Goal: Transaction & Acquisition: Purchase product/service

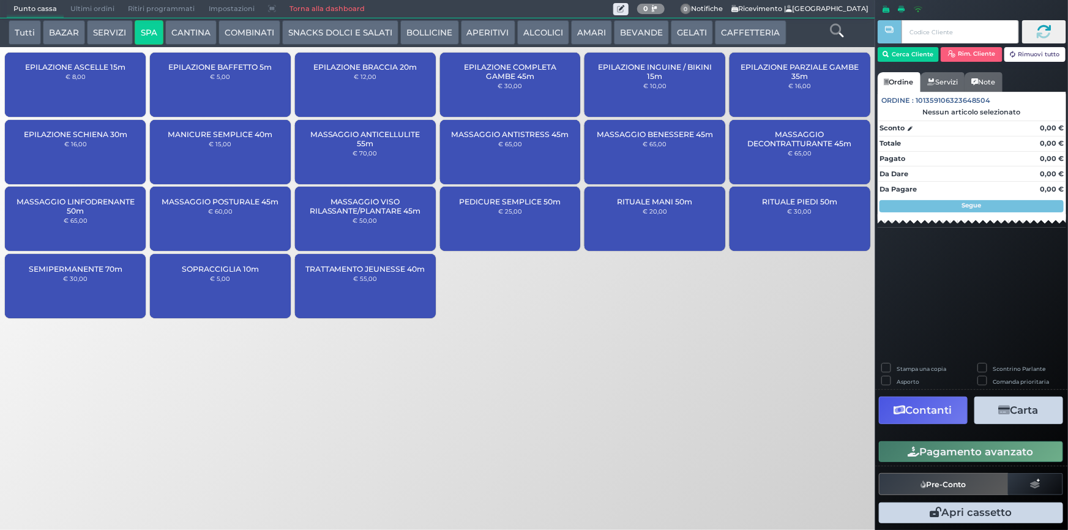
click at [241, 24] on button "COMBINATI" at bounding box center [249, 32] width 62 height 24
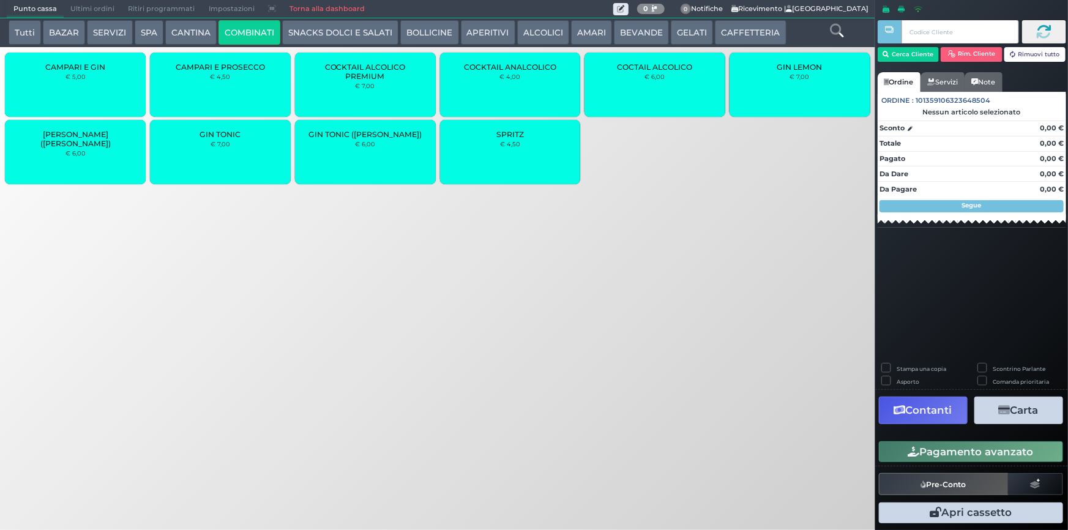
click at [698, 97] on div "COCTAIL ALCOLICO € 6,00" at bounding box center [654, 85] width 141 height 64
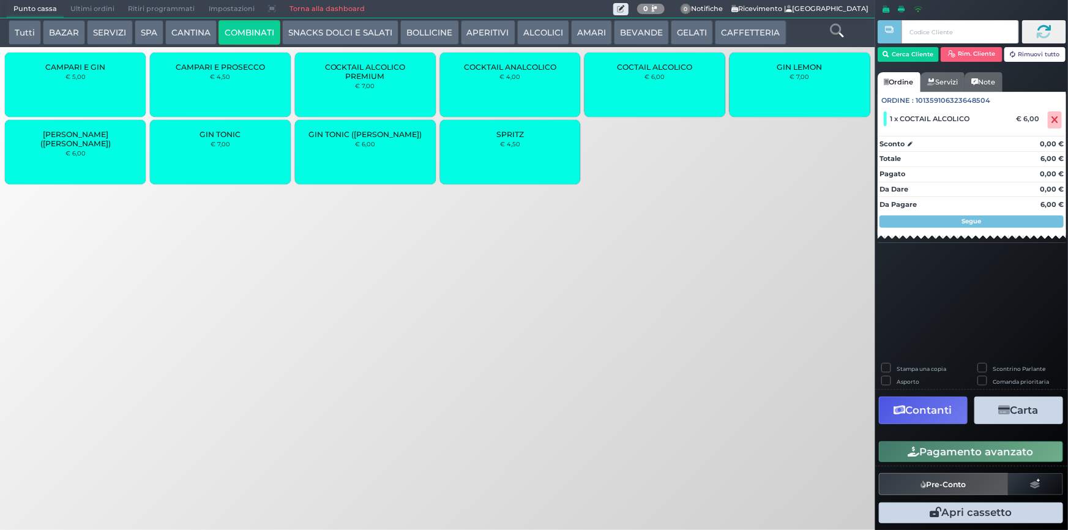
click at [963, 450] on button "Pagamento avanzato" at bounding box center [971, 451] width 184 height 21
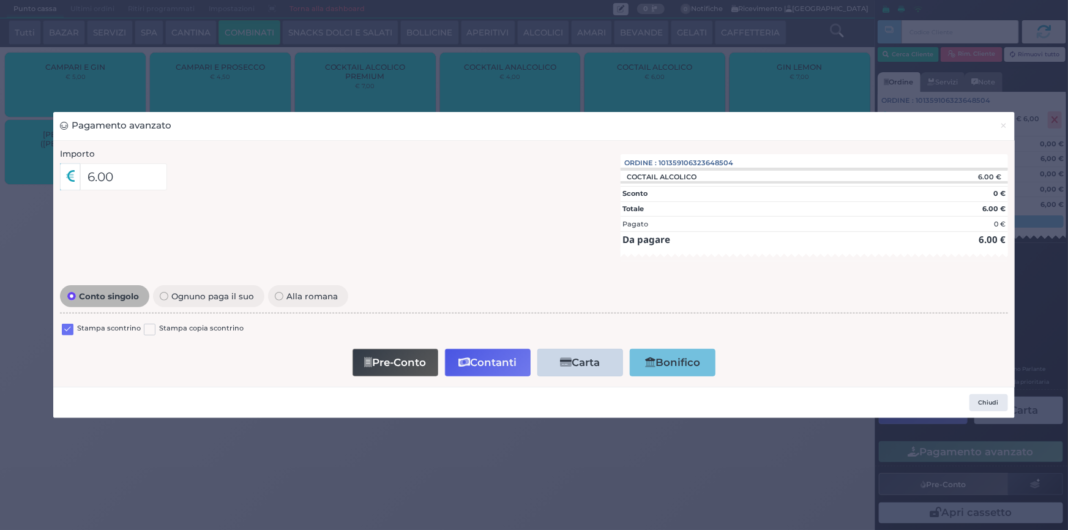
click at [64, 329] on label at bounding box center [68, 330] width 12 height 12
click at [0, 0] on input "checkbox" at bounding box center [0, 0] width 0 height 0
click at [475, 358] on button "Contanti" at bounding box center [488, 363] width 86 height 28
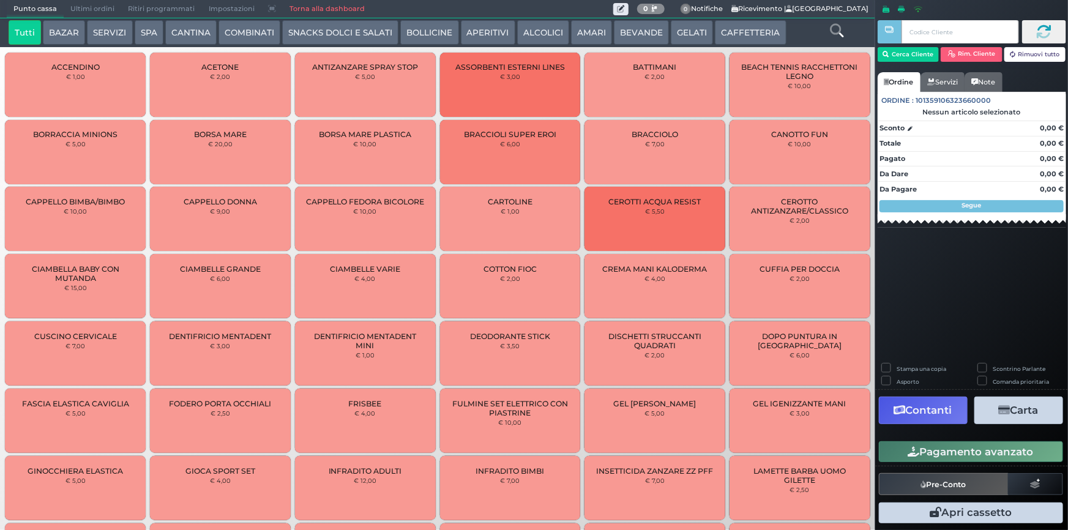
click at [679, 26] on button "GELATI" at bounding box center [692, 32] width 42 height 24
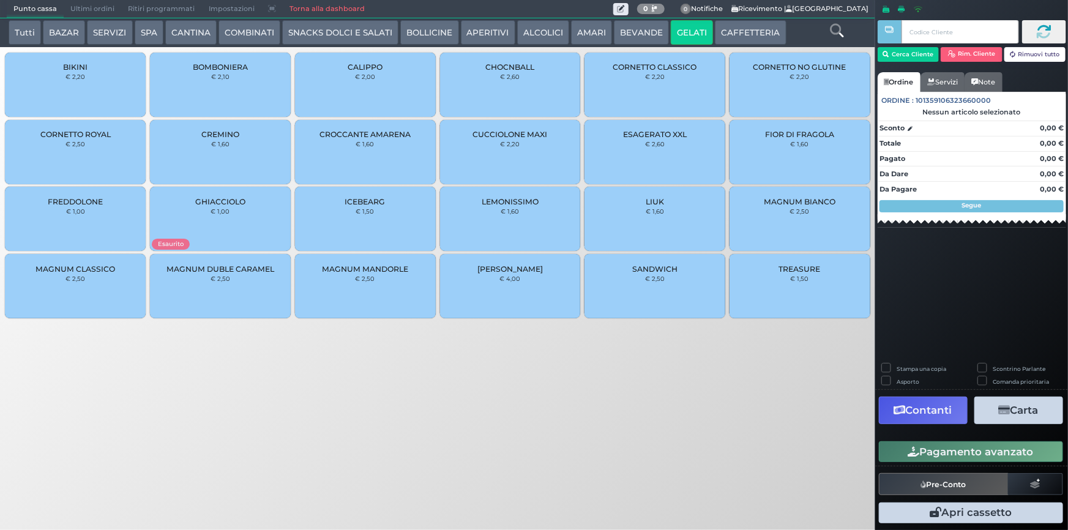
click at [269, 28] on button "COMBINATI" at bounding box center [249, 32] width 62 height 24
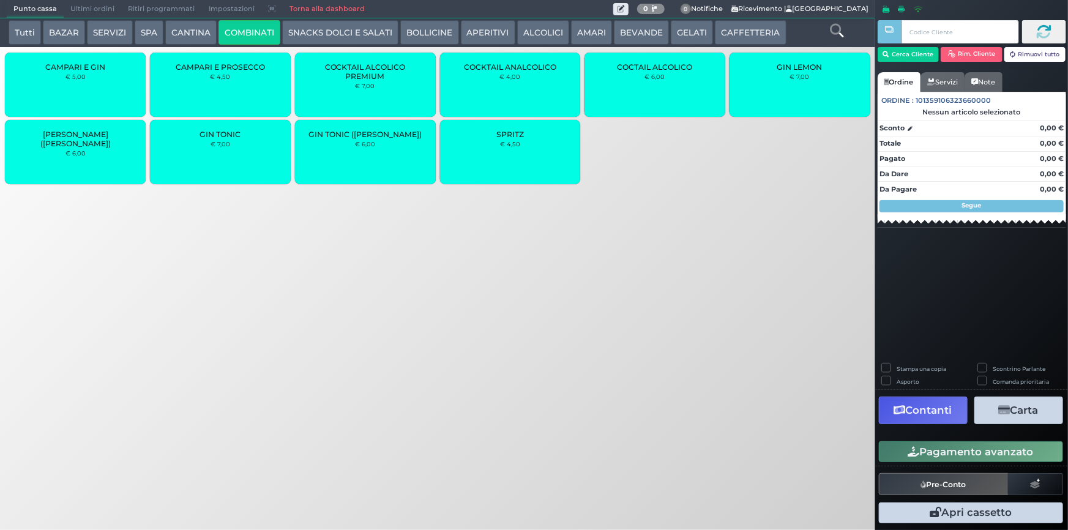
click at [644, 37] on button "BEVANDE" at bounding box center [641, 32] width 55 height 24
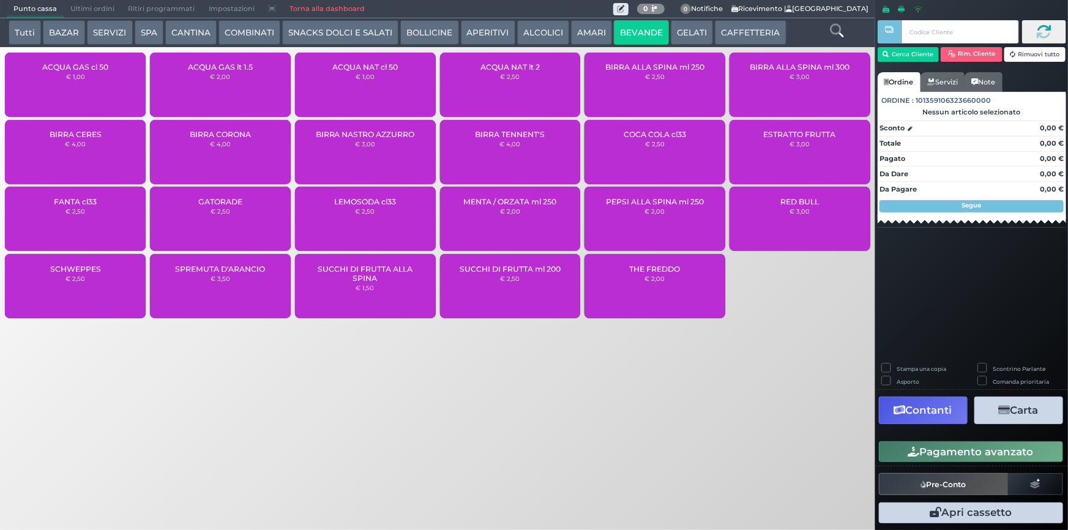
click at [477, 157] on div "BIRRA TENNENT'S € 4,00" at bounding box center [510, 152] width 141 height 64
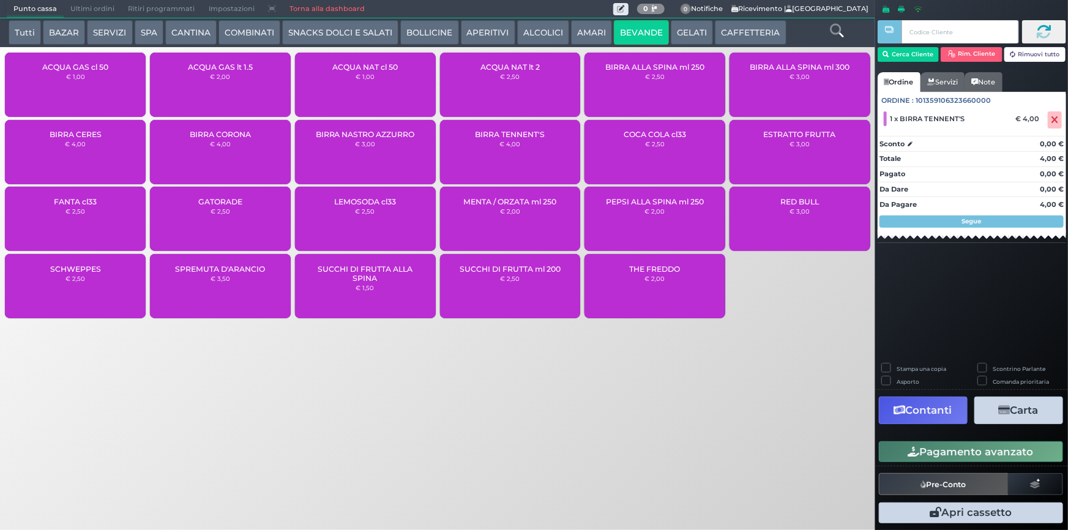
click at [936, 449] on button "Pagamento avanzato" at bounding box center [971, 451] width 184 height 21
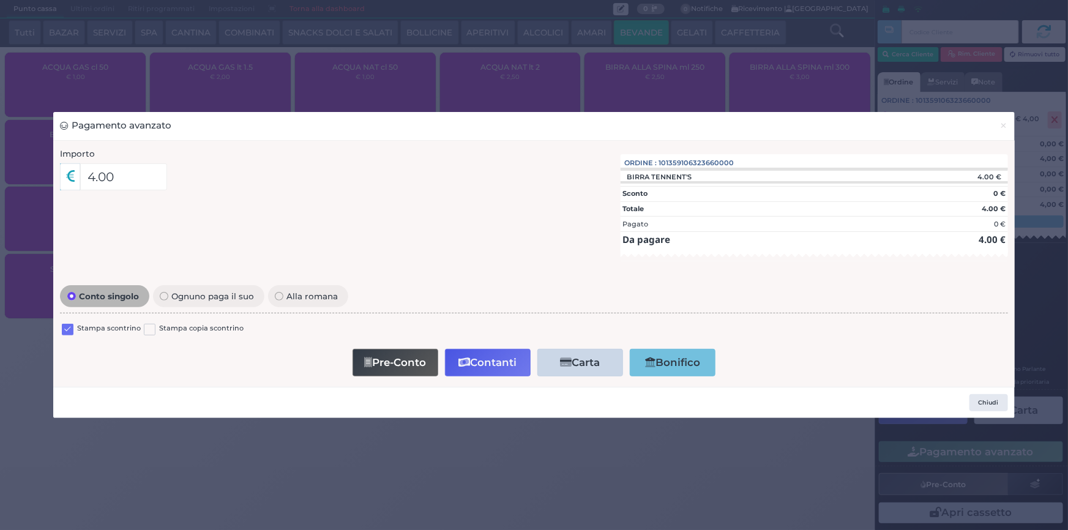
click at [69, 327] on label at bounding box center [68, 330] width 12 height 12
click at [0, 0] on input "checkbox" at bounding box center [0, 0] width 0 height 0
click at [467, 360] on icon "button" at bounding box center [464, 362] width 12 height 10
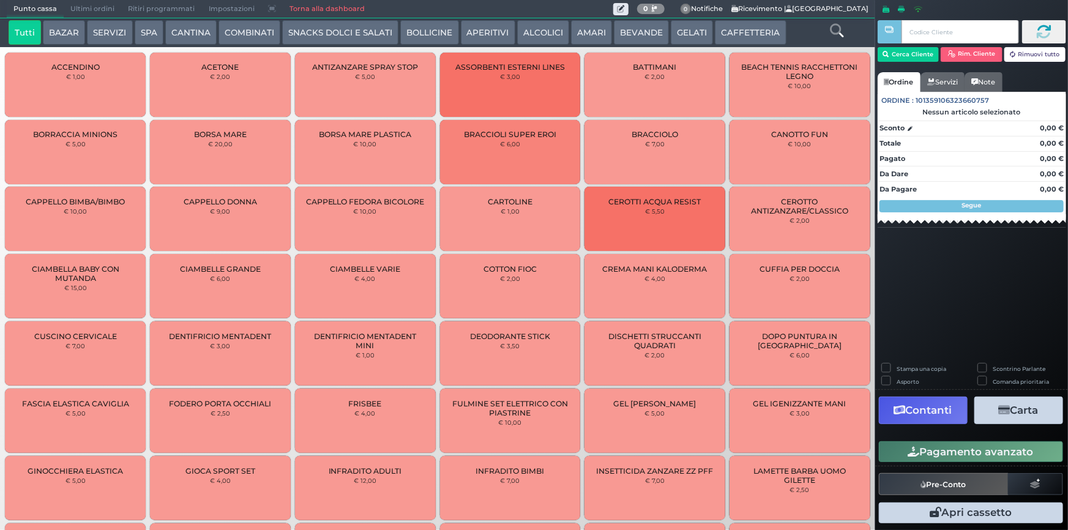
click at [246, 28] on button "COMBINATI" at bounding box center [249, 32] width 62 height 24
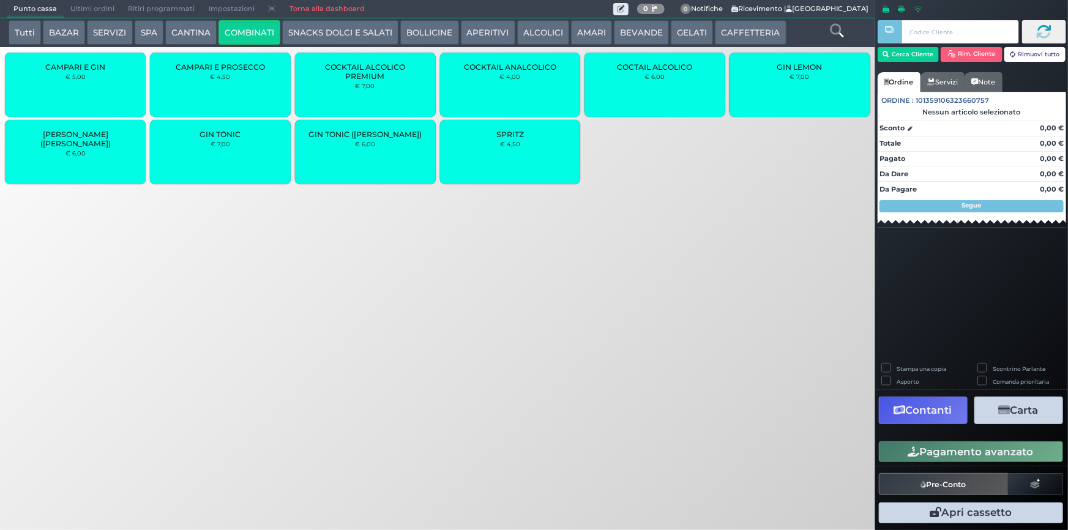
click at [490, 149] on div "SPRITZ € 4,50" at bounding box center [510, 152] width 141 height 64
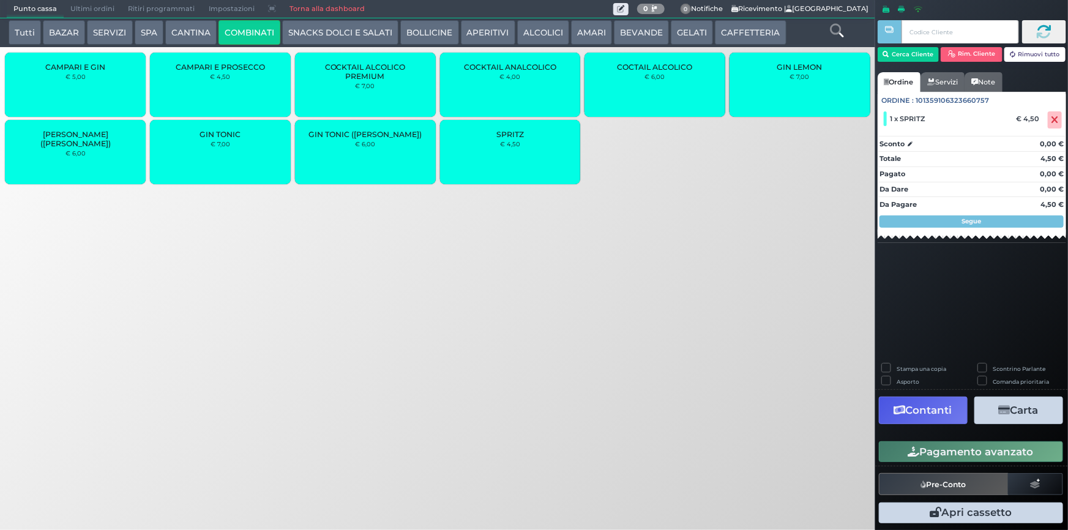
click at [969, 449] on button "Pagamento avanzato" at bounding box center [971, 451] width 184 height 21
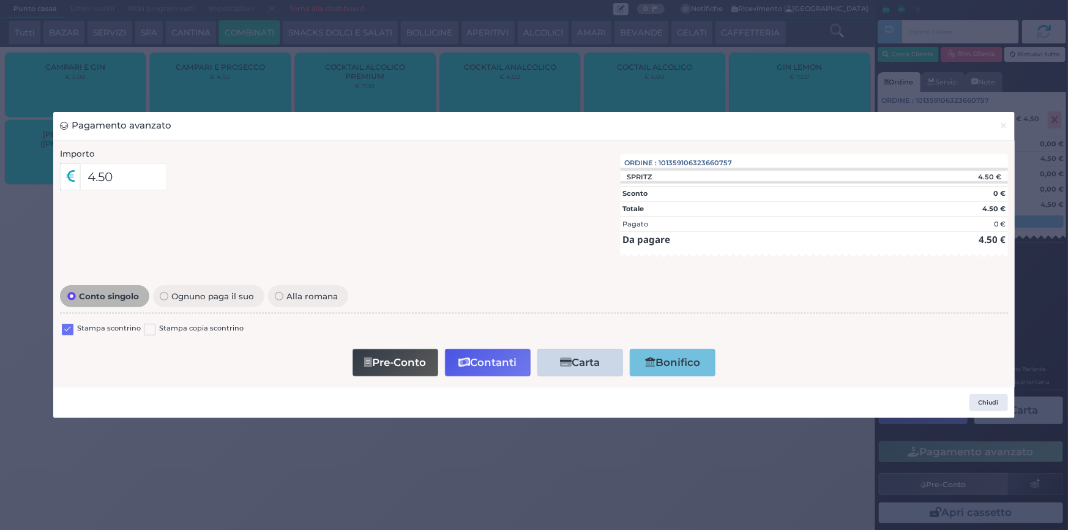
click at [69, 330] on label at bounding box center [68, 330] width 12 height 12
click at [0, 0] on input "checkbox" at bounding box center [0, 0] width 0 height 0
drag, startPoint x: 502, startPoint y: 361, endPoint x: 507, endPoint y: 355, distance: 7.5
click at [504, 361] on button "Contanti" at bounding box center [488, 363] width 86 height 28
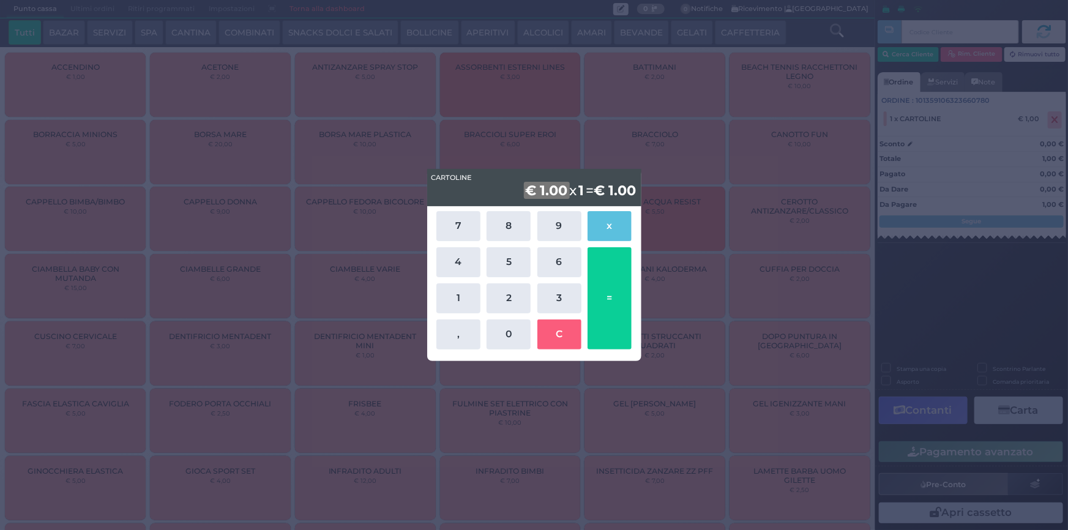
click at [710, 127] on div "CARTOLINE CARTOLINE € 1.00 x 1 = € 1.00 7 8 9 x 4 5 6 1 2 3 , 0 C =" at bounding box center [534, 265] width 1068 height 530
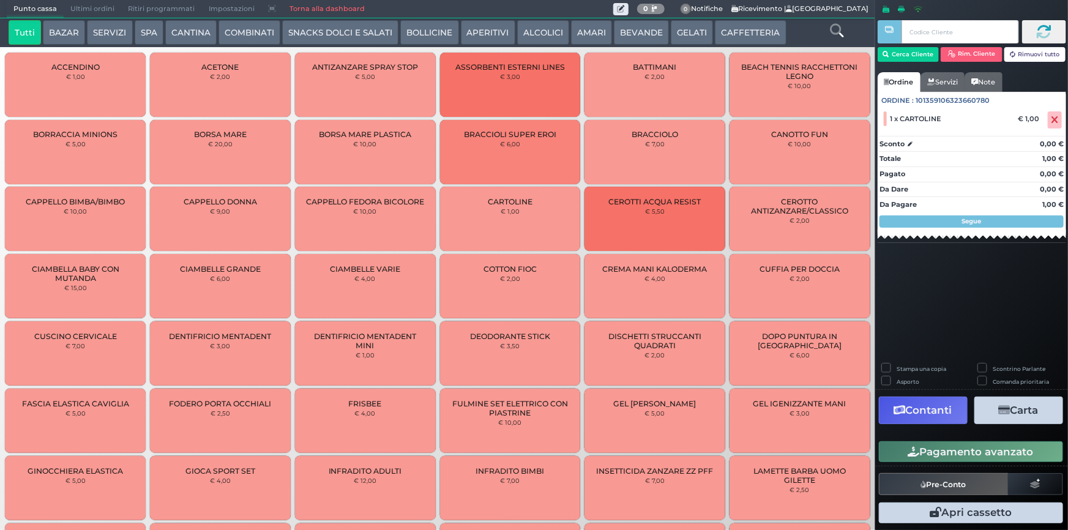
click at [642, 31] on button "BEVANDE" at bounding box center [641, 32] width 55 height 24
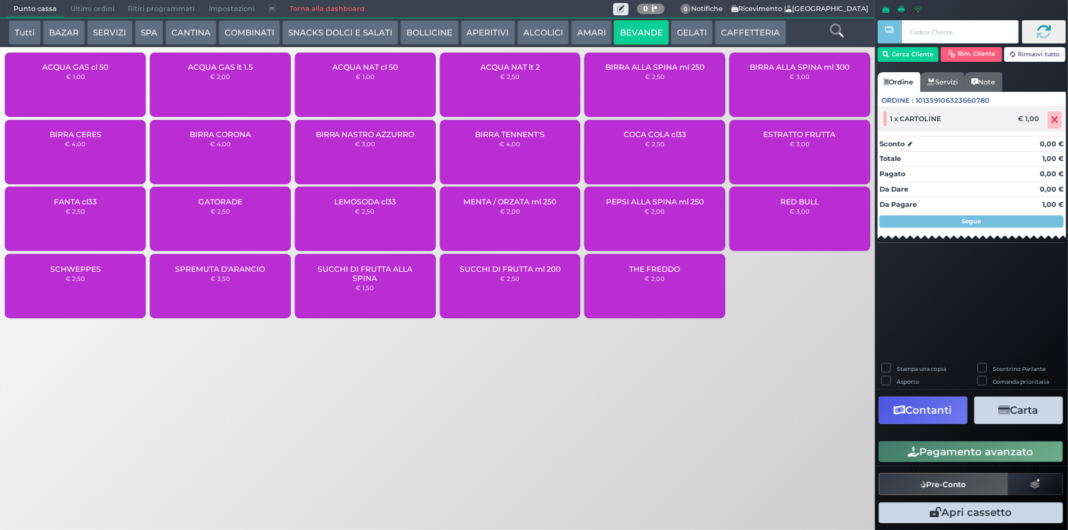
click at [1055, 120] on icon at bounding box center [1054, 120] width 7 height 1
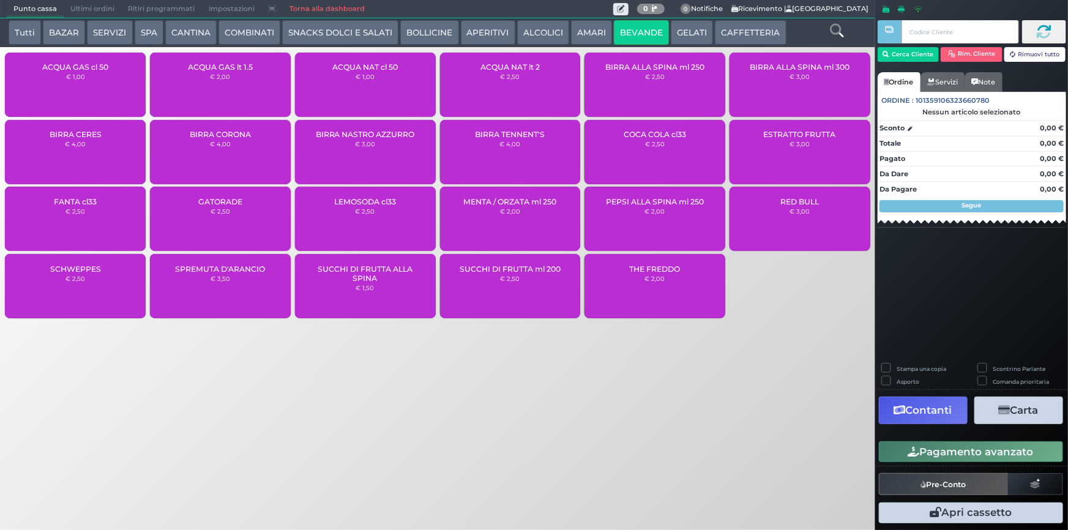
click at [504, 149] on div "BIRRA TENNENT'S € 4,00" at bounding box center [510, 152] width 141 height 64
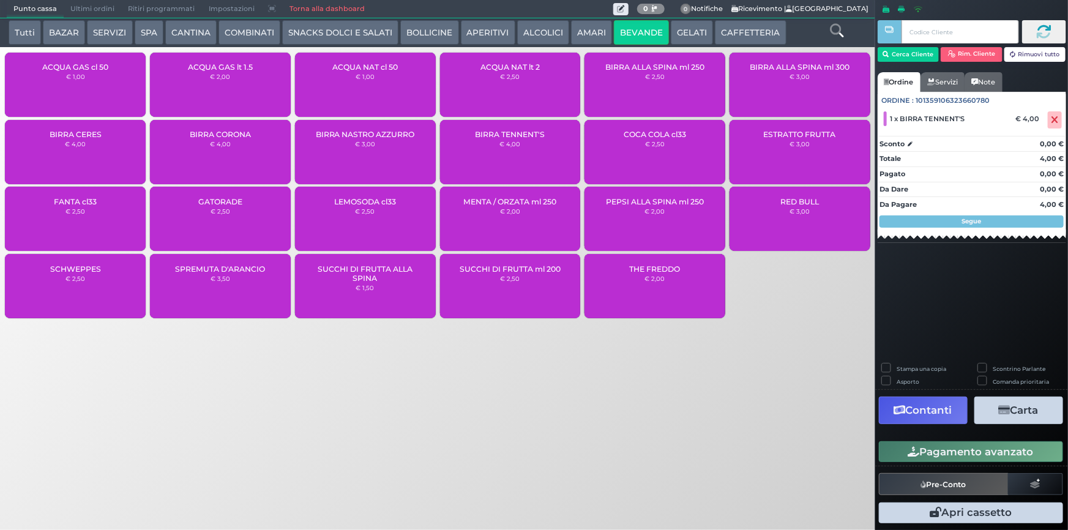
drag, startPoint x: 1002, startPoint y: 451, endPoint x: 923, endPoint y: 400, distance: 94.7
click at [1002, 452] on button "Pagamento avanzato" at bounding box center [971, 451] width 184 height 21
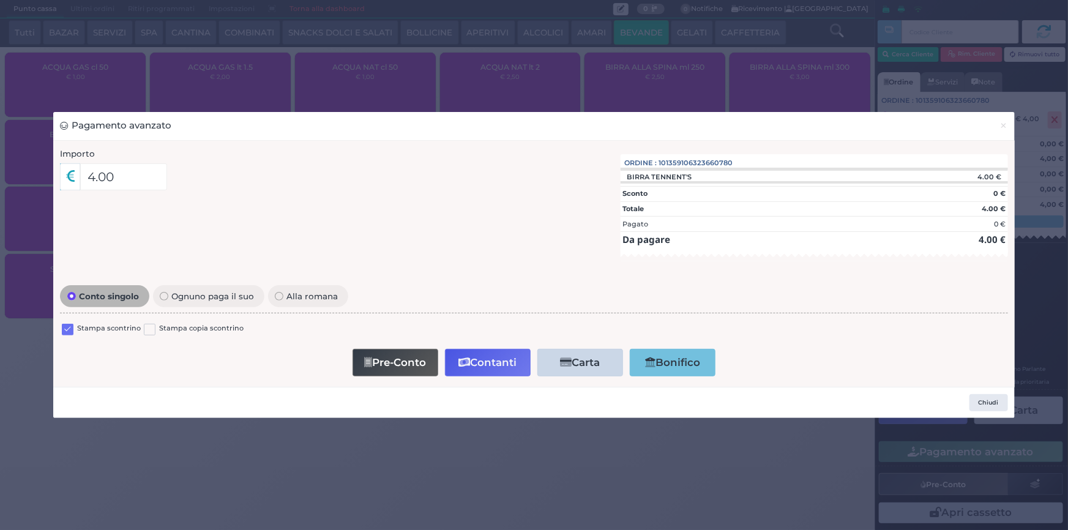
click at [69, 329] on label at bounding box center [68, 330] width 12 height 12
click at [0, 0] on input "checkbox" at bounding box center [0, 0] width 0 height 0
click at [471, 365] on button "Contanti" at bounding box center [488, 363] width 86 height 28
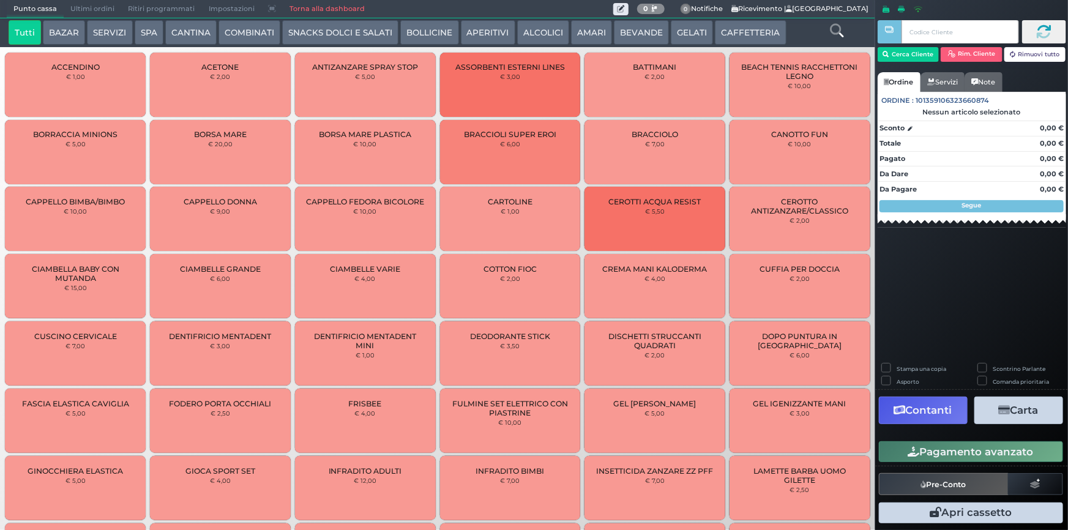
click at [104, 6] on span "Ultimi ordini" at bounding box center [93, 9] width 58 height 17
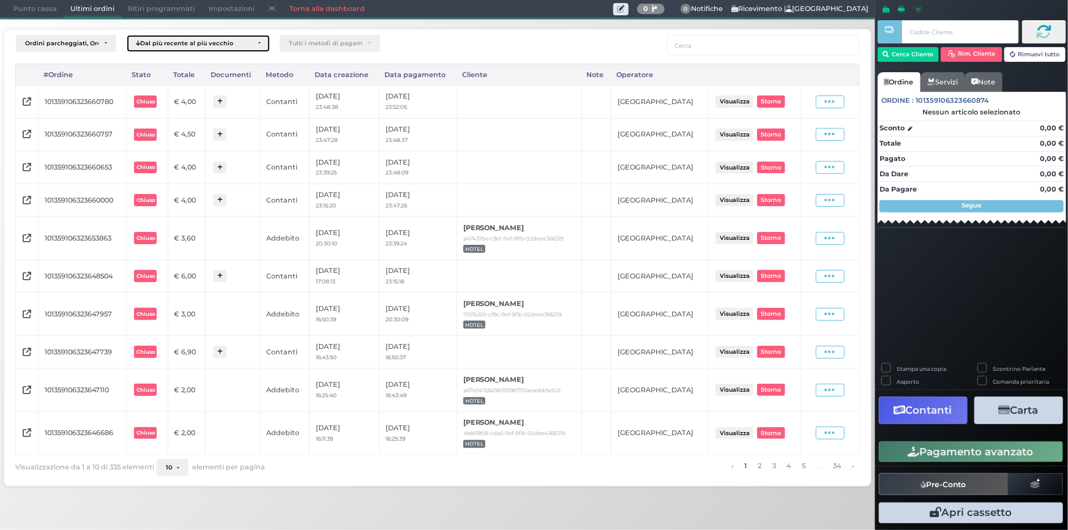
click at [209, 44] on div "Dal più recente al più vecchio" at bounding box center [194, 43] width 116 height 7
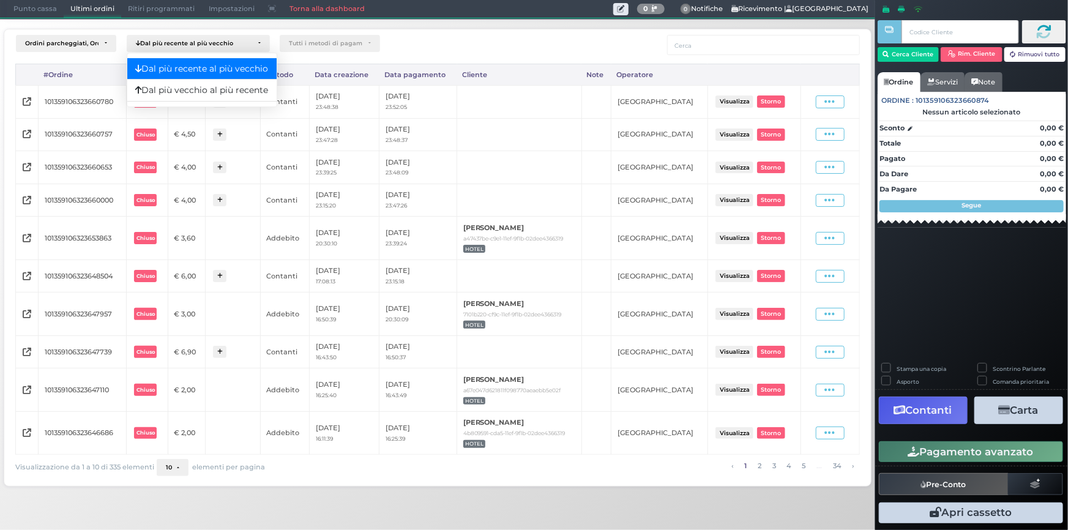
click at [224, 63] on span "Dal più recente al più vecchio" at bounding box center [201, 68] width 133 height 13
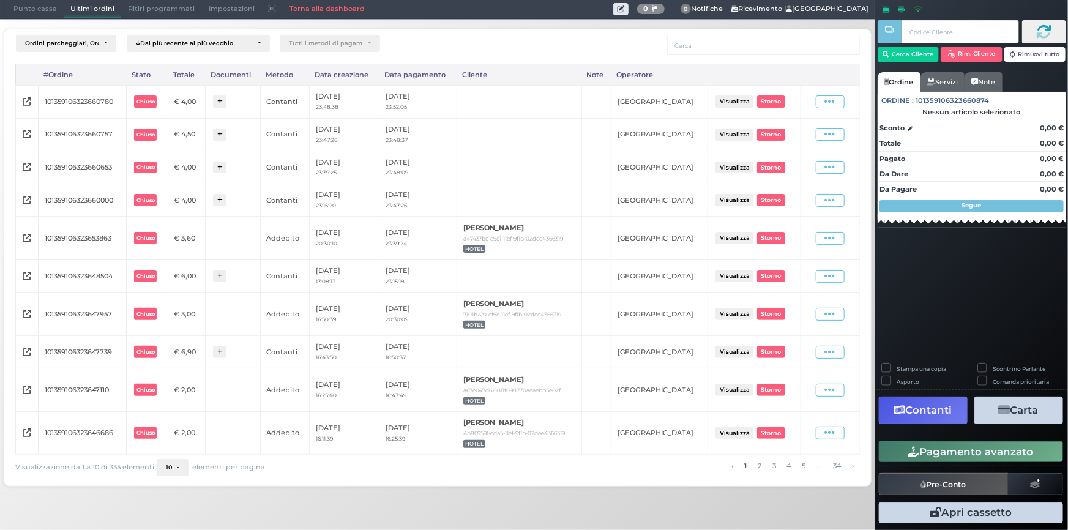
click at [174, 465] on button "10" at bounding box center [173, 467] width 32 height 17
click at [179, 418] on link "50" at bounding box center [190, 422] width 67 height 23
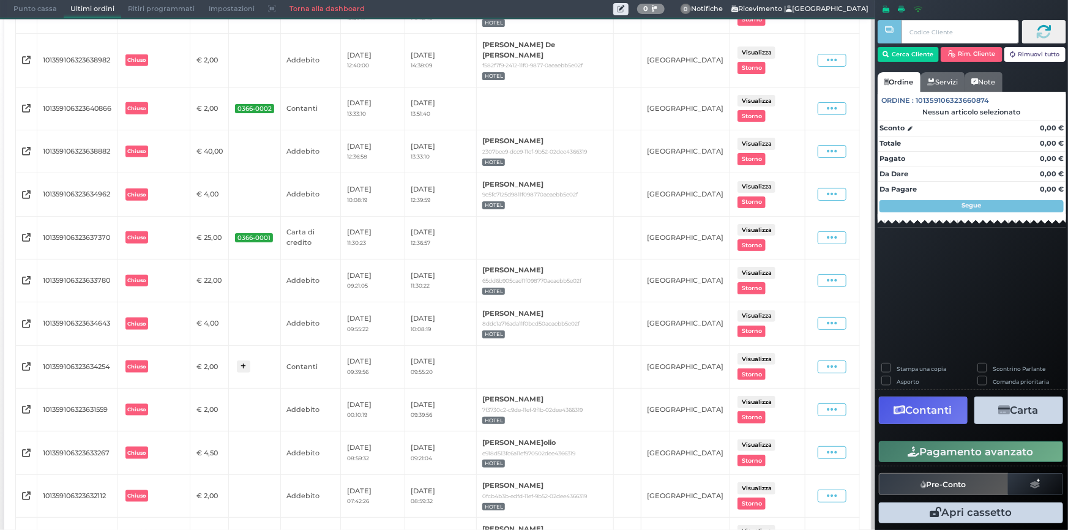
scroll to position [794, 0]
